Goal: Find contact information: Obtain details needed to contact an individual or organization

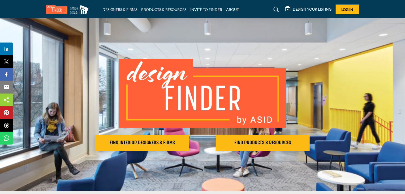
click at [203, 55] on div "FIND INTERIOR DESIGNERS & FIRMS FIND PRODUCTS & RESOURCES" at bounding box center [202, 104] width 405 height 173
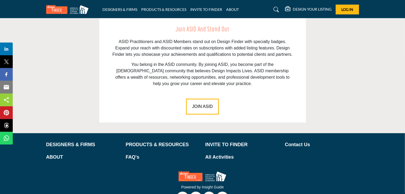
scroll to position [768, 0]
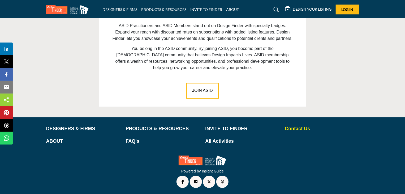
click at [299, 126] on p "Contact Us" at bounding box center [322, 128] width 74 height 7
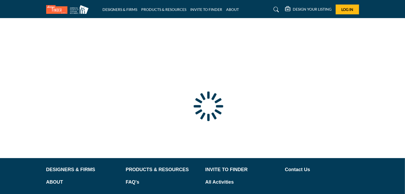
drag, startPoint x: 297, startPoint y: 168, endPoint x: 195, endPoint y: 114, distance: 115.6
click at [297, 168] on p "Contact Us" at bounding box center [322, 169] width 74 height 7
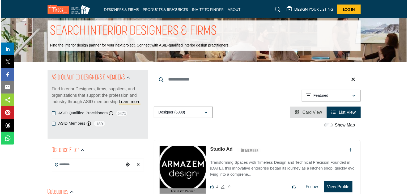
scroll to position [80, 0]
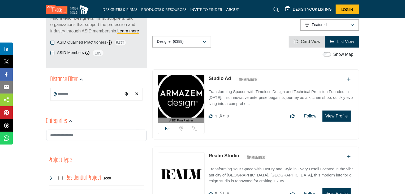
click at [338, 117] on button "View Profile" at bounding box center [337, 115] width 28 height 11
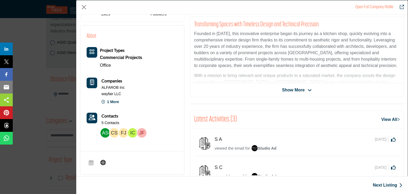
scroll to position [82, 0]
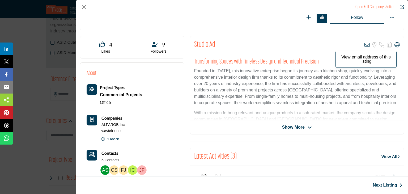
click at [364, 43] on icon "Company Data Modal" at bounding box center [366, 44] width 5 height 5
click at [366, 44] on icon "Company Data Modal" at bounding box center [366, 44] width 5 height 5
click at [365, 44] on icon "Company Data Modal" at bounding box center [366, 44] width 5 height 5
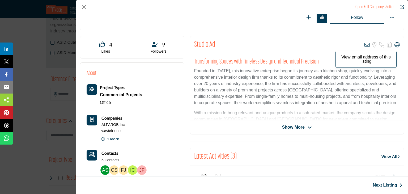
click at [365, 44] on icon "Company Data Modal" at bounding box center [366, 44] width 5 height 5
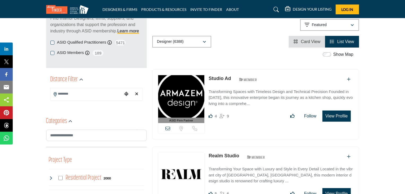
scroll to position [106, 0]
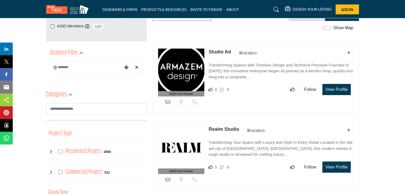
click at [168, 100] on icon at bounding box center [167, 101] width 5 height 5
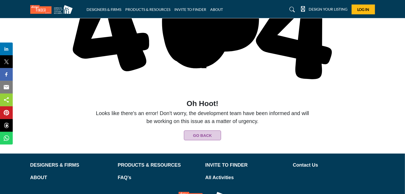
scroll to position [109, 0]
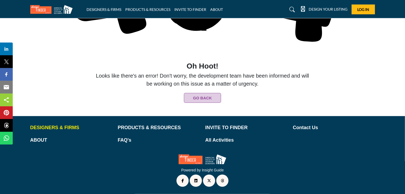
click at [71, 128] on p "DESIGNERS & FIRMS" at bounding box center [71, 127] width 82 height 7
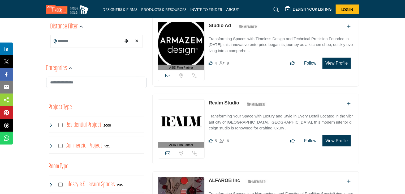
scroll to position [133, 0]
click at [326, 7] on div "DESIGN YOUR LISTING" at bounding box center [309, 9] width 46 height 6
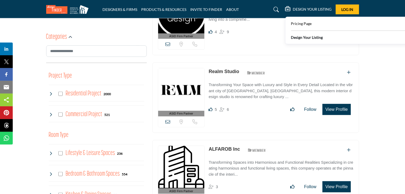
scroll to position [159, 0]
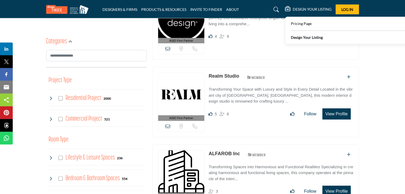
drag, startPoint x: 403, startPoint y: 93, endPoint x: 382, endPoint y: 93, distance: 20.7
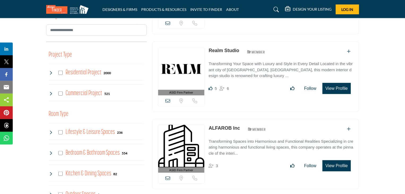
scroll to position [186, 0]
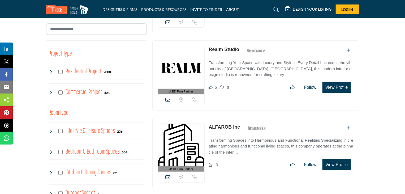
click at [178, 80] on img at bounding box center [181, 67] width 46 height 42
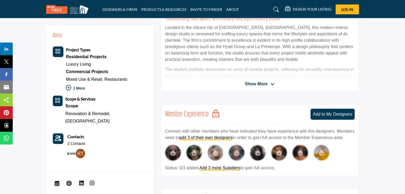
scroll to position [137, 0]
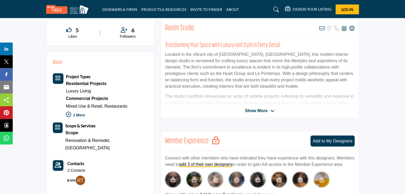
click at [273, 111] on icon at bounding box center [273, 111] width 4 height 5
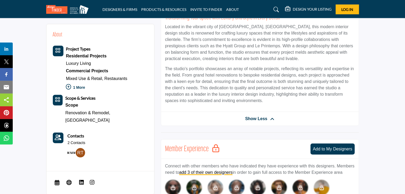
scroll to position [163, 0]
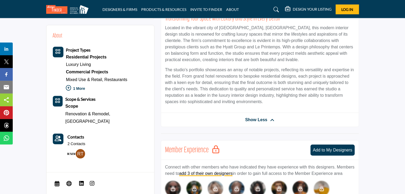
click at [272, 119] on icon at bounding box center [272, 120] width 4 height 5
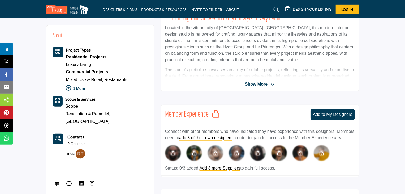
click at [274, 83] on icon at bounding box center [273, 84] width 4 height 5
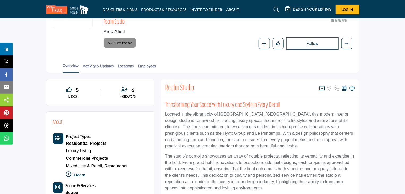
scroll to position [57, 0]
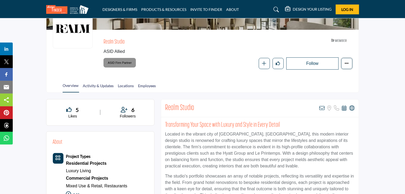
click at [347, 63] on icon "More details" at bounding box center [347, 63] width 4 height 4
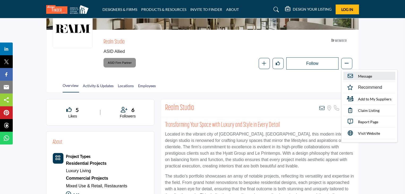
click at [364, 76] on span "Message" at bounding box center [366, 76] width 14 height 6
